Goal: Information Seeking & Learning: Learn about a topic

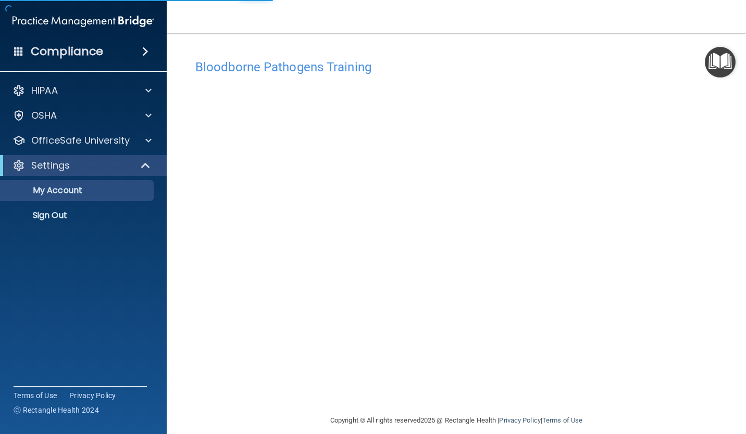
scroll to position [11, 0]
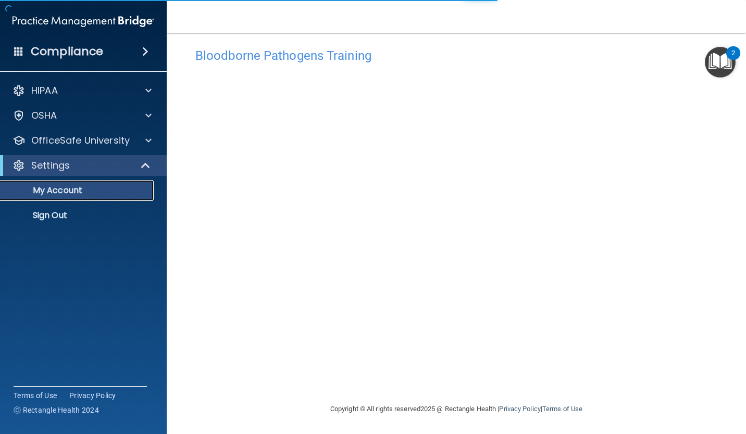
click at [36, 193] on p "My Account" at bounding box center [78, 190] width 142 height 10
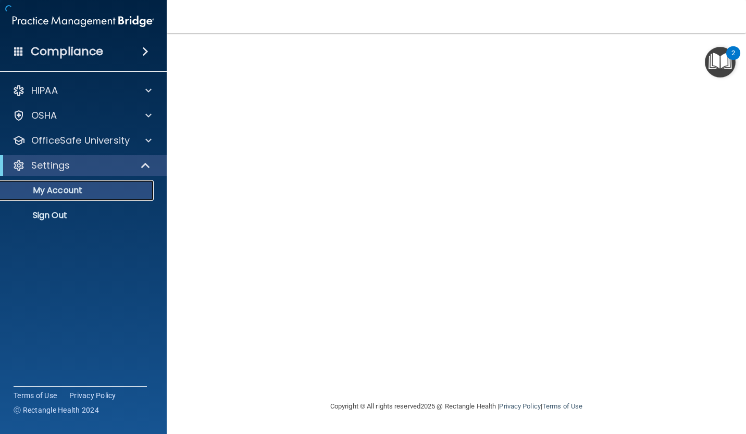
scroll to position [0, 0]
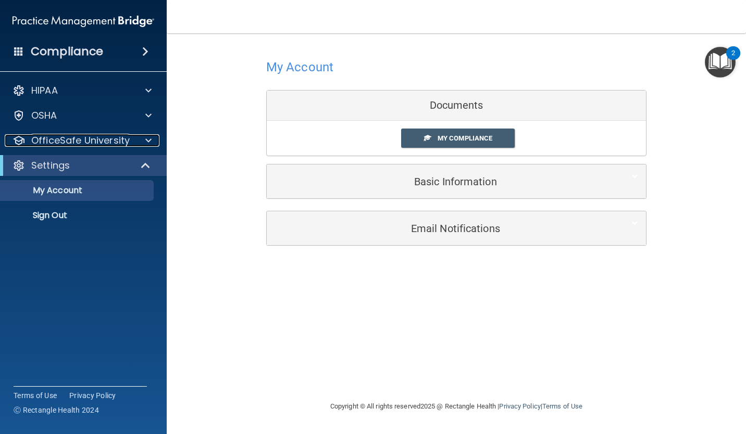
click at [141, 143] on div at bounding box center [147, 140] width 26 height 12
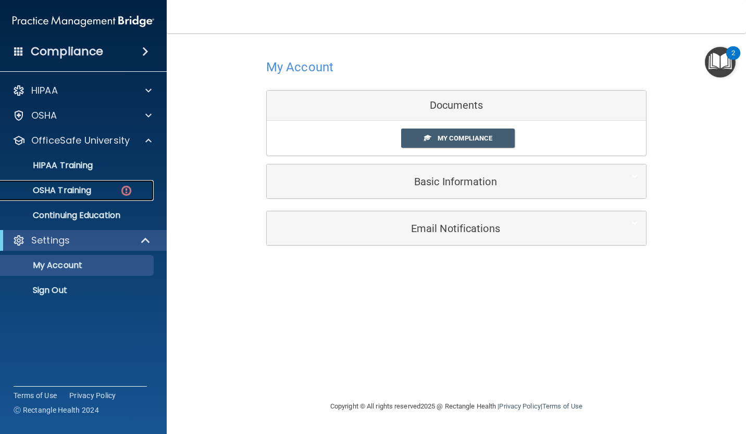
click at [58, 193] on p "OSHA Training" at bounding box center [49, 190] width 84 height 10
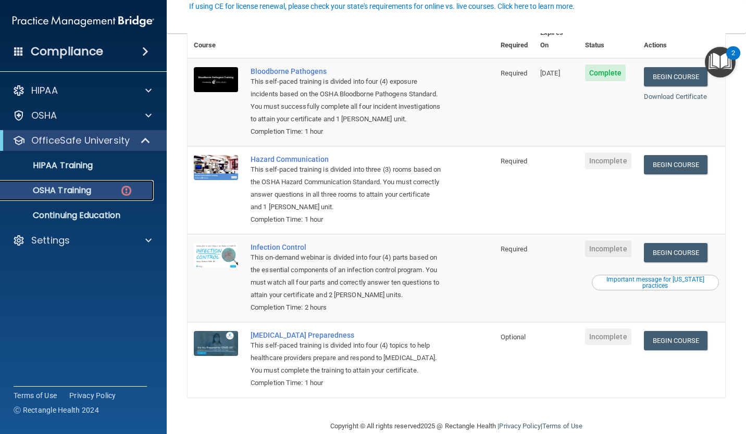
scroll to position [107, 0]
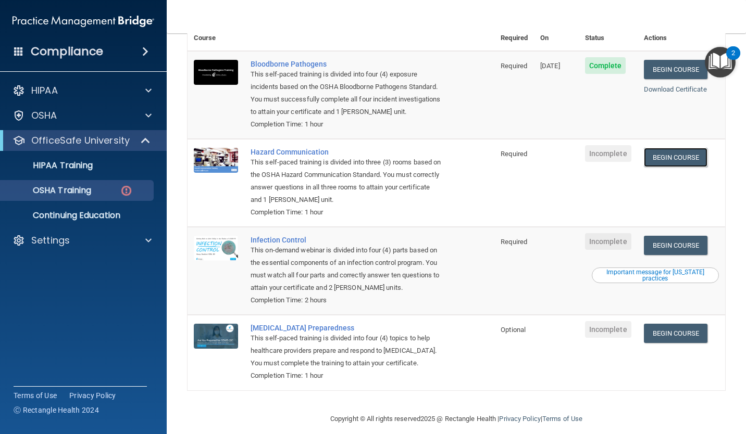
click at [679, 148] on link "Begin Course" at bounding box center [675, 157] width 64 height 19
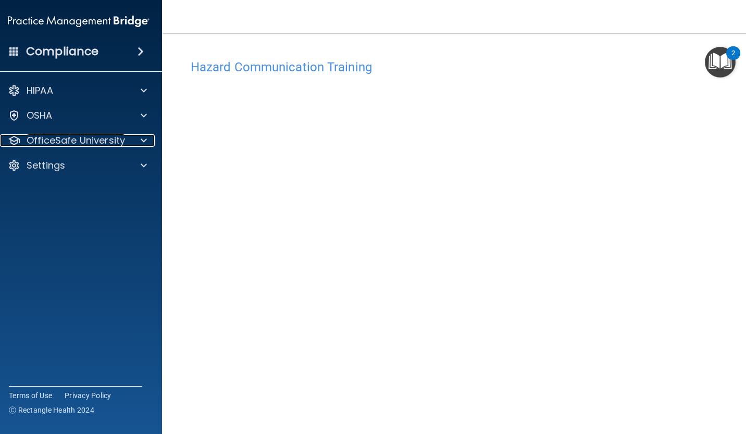
click at [75, 144] on p "OfficeSafe University" at bounding box center [76, 140] width 98 height 12
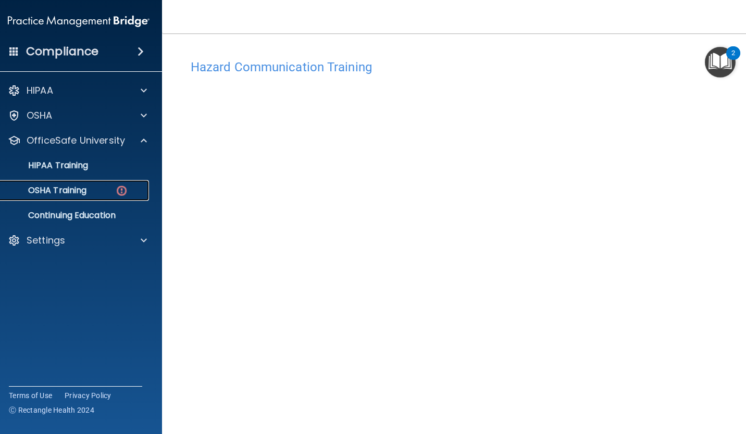
click at [68, 190] on p "OSHA Training" at bounding box center [44, 190] width 84 height 10
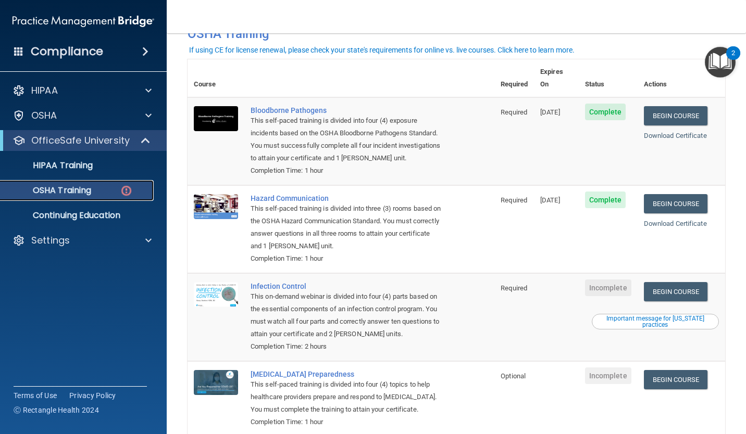
scroll to position [61, 0]
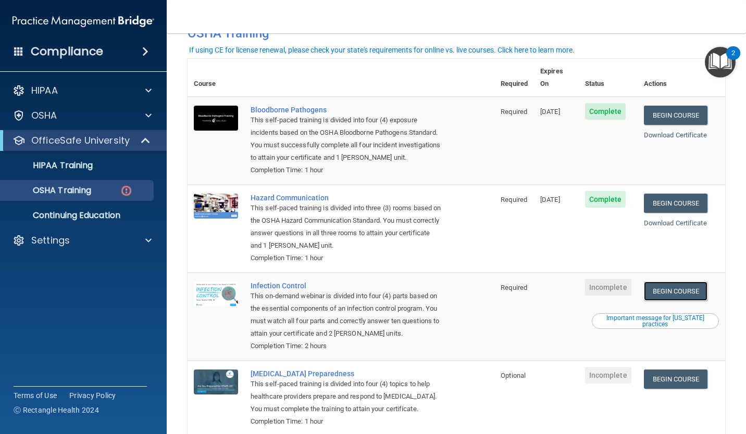
click at [688, 282] on link "Begin Course" at bounding box center [675, 291] width 64 height 19
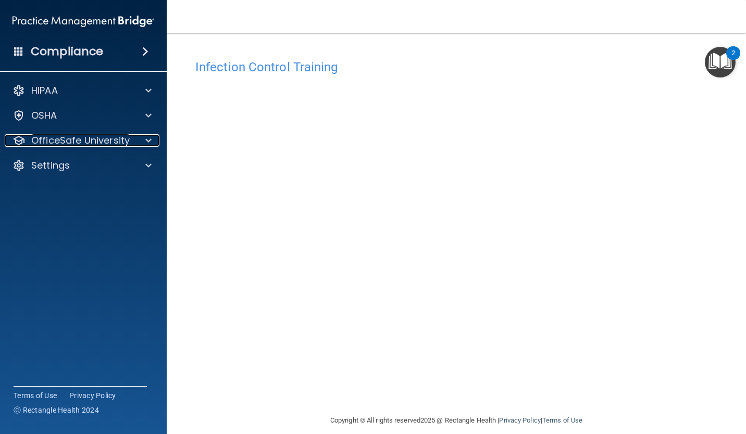
click at [112, 146] on p "OfficeSafe University" at bounding box center [80, 140] width 98 height 12
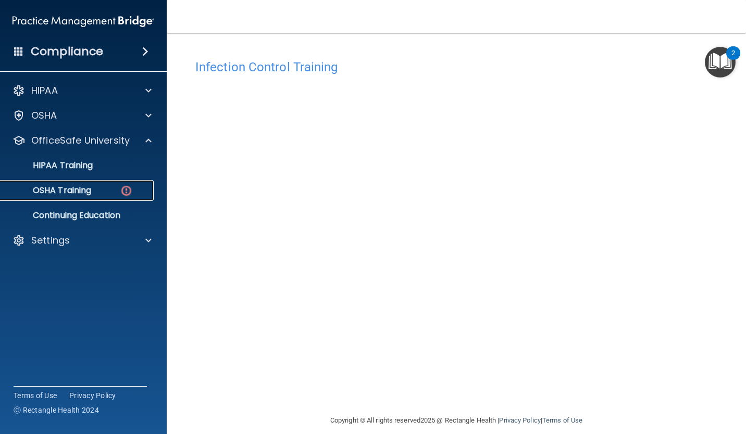
click at [61, 193] on p "OSHA Training" at bounding box center [49, 190] width 84 height 10
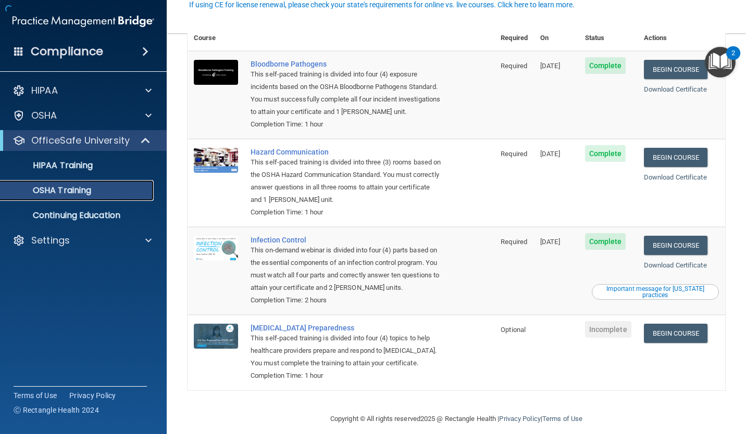
scroll to position [77, 0]
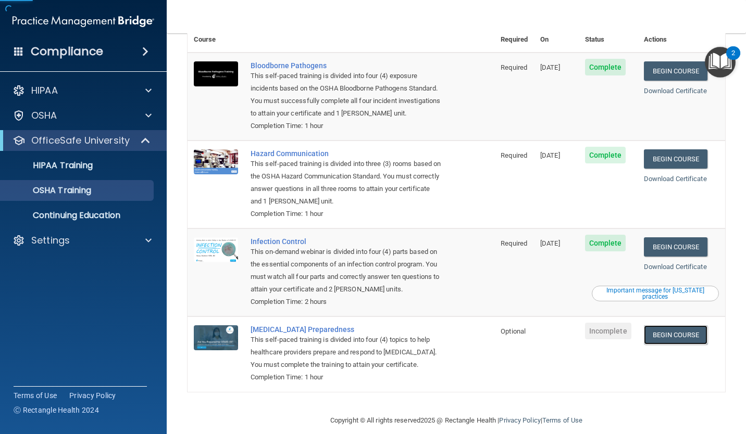
click at [690, 326] on link "Begin Course" at bounding box center [675, 334] width 64 height 19
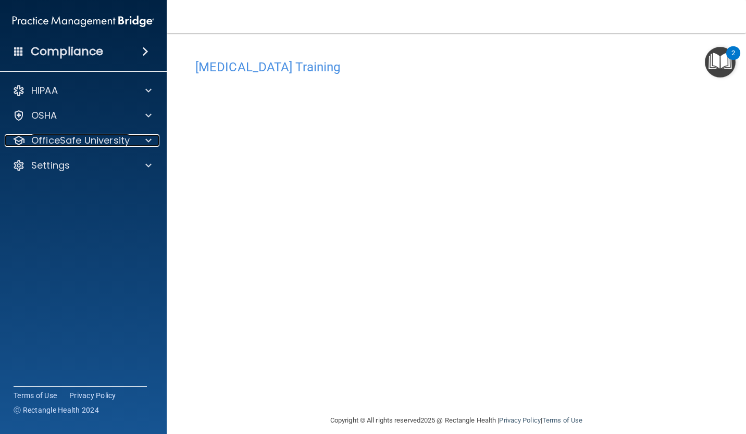
click at [65, 144] on p "OfficeSafe University" at bounding box center [80, 140] width 98 height 12
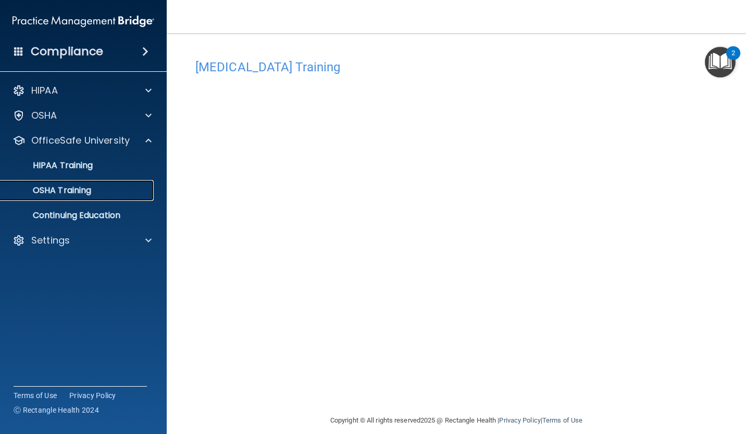
click at [47, 192] on p "OSHA Training" at bounding box center [49, 190] width 84 height 10
